Goal: Check status: Check status

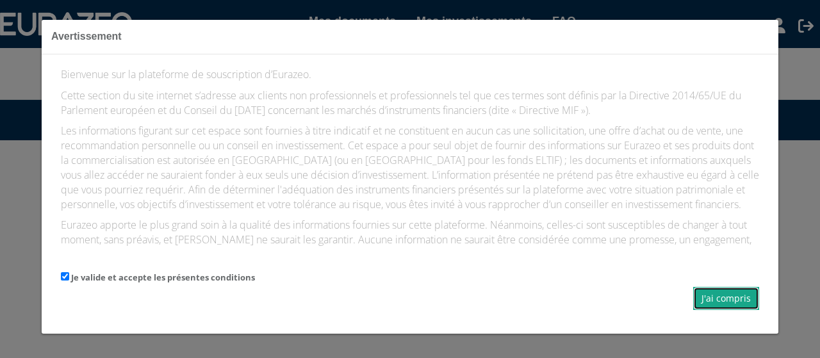
click at [741, 303] on button "J'ai compris" at bounding box center [726, 298] width 66 height 23
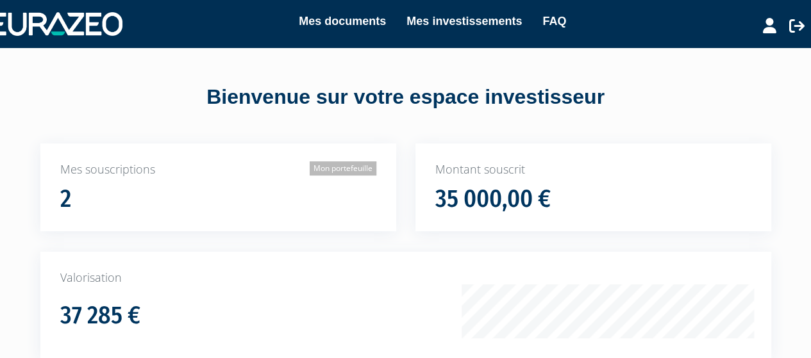
click at [335, 168] on link "Mon portefeuille" at bounding box center [343, 168] width 67 height 14
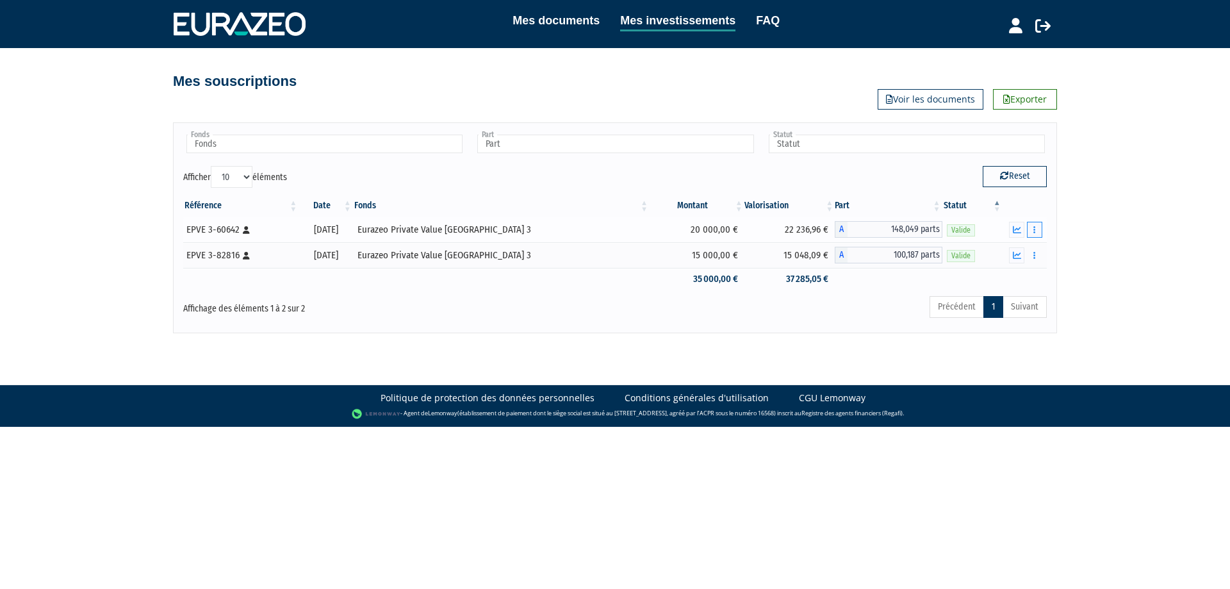
click at [820, 228] on icon "button" at bounding box center [1035, 230] width 2 height 8
click at [820, 229] on icon "button" at bounding box center [1017, 230] width 8 height 8
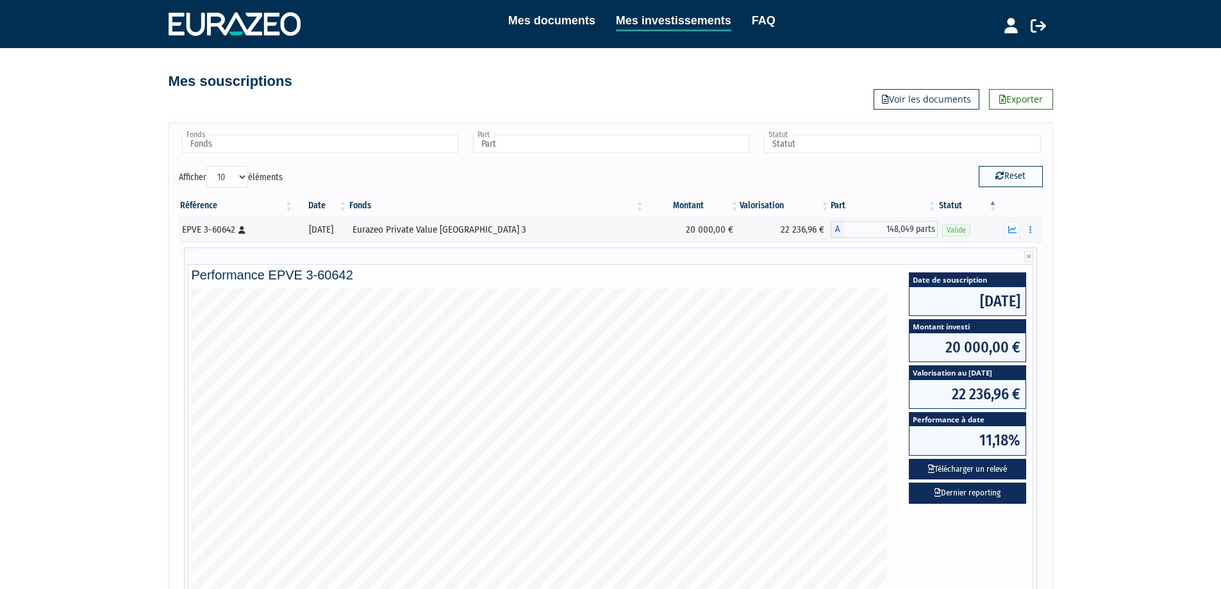
scroll to position [64, 0]
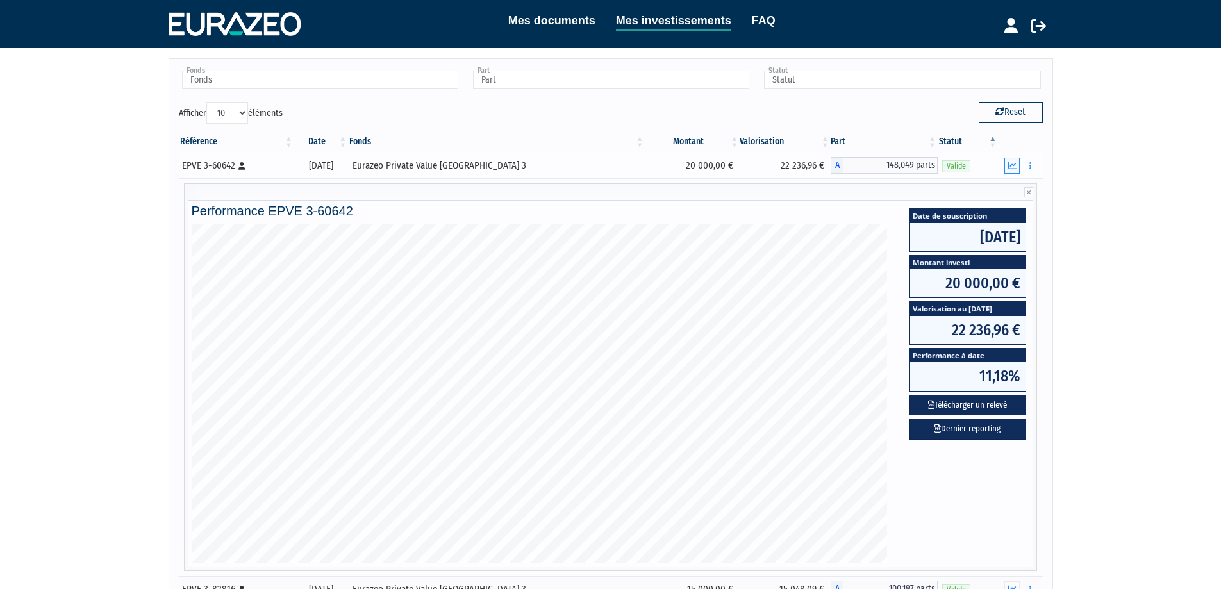
click at [820, 161] on icon "button" at bounding box center [1012, 165] width 8 height 8
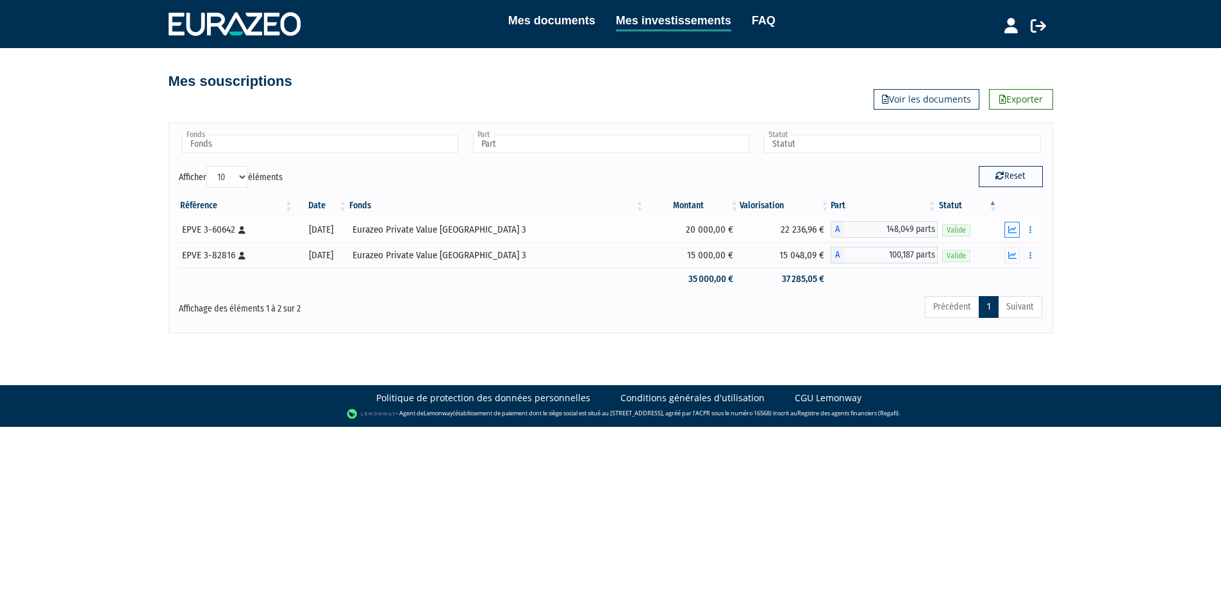
scroll to position [0, 0]
click at [820, 257] on icon "button" at bounding box center [1017, 255] width 8 height 8
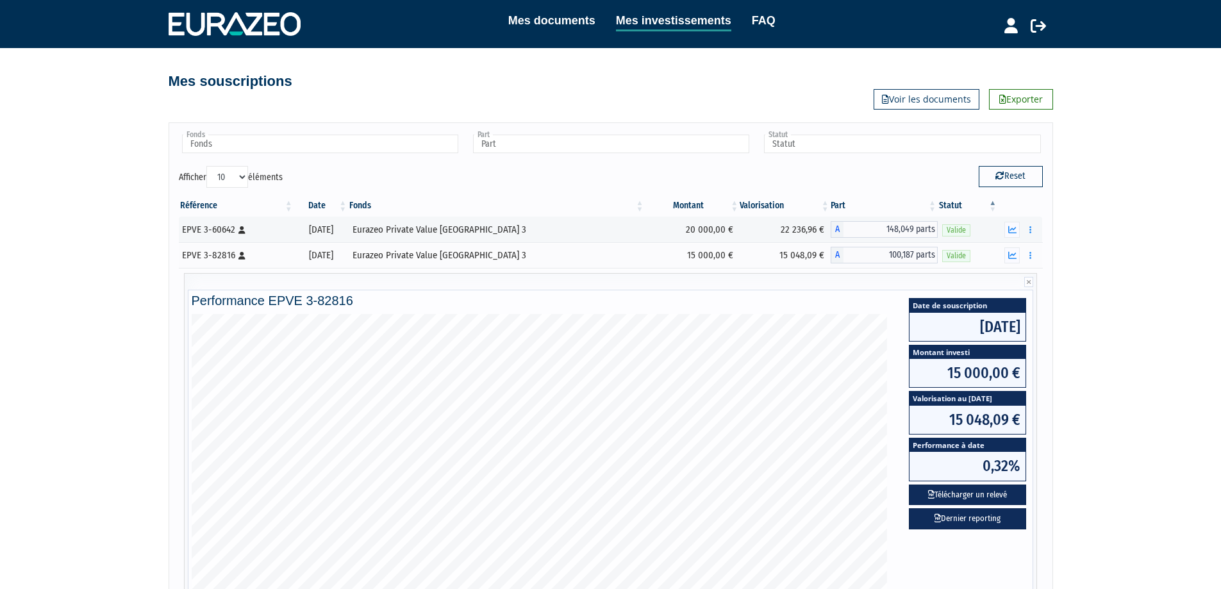
scroll to position [64, 0]
